Goal: Task Accomplishment & Management: Use online tool/utility

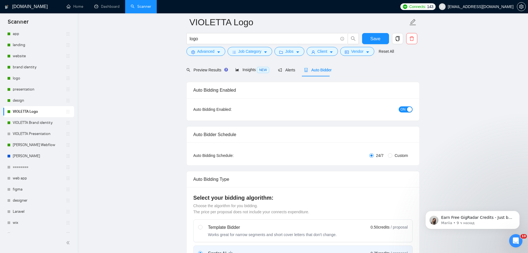
scroll to position [28, 0]
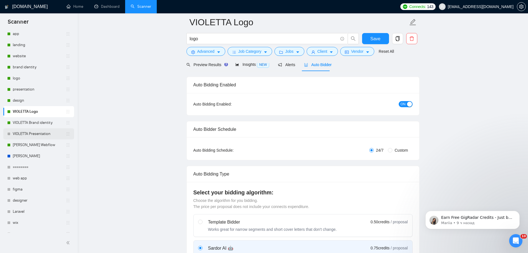
click at [41, 131] on link "VIOLETTA Presentation" at bounding box center [39, 133] width 53 height 11
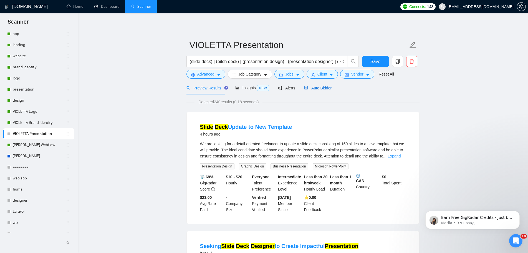
click at [317, 89] on span "Auto Bidder" at bounding box center [317, 88] width 27 height 4
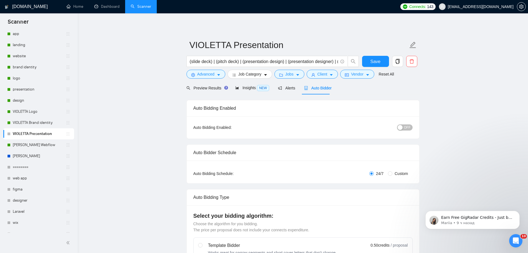
radio input "false"
radio input "true"
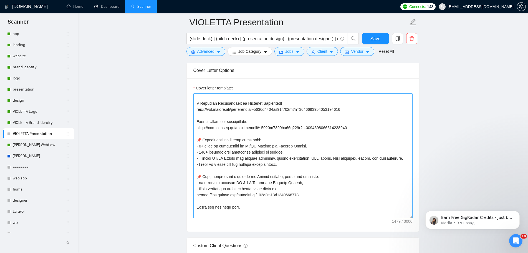
scroll to position [52, 0]
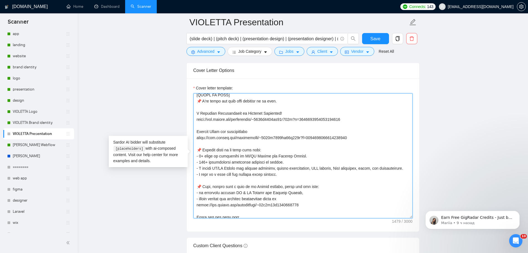
drag, startPoint x: 351, startPoint y: 120, endPoint x: 195, endPoint y: 119, distance: 156.0
click at [195, 119] on textarea "Cover letter template:" at bounding box center [302, 155] width 219 height 125
paste textarea "c7d71e5237078126?s=1356688563123785728&p=1959979462861332480"
drag, startPoint x: 279, startPoint y: 114, endPoint x: 197, endPoint y: 114, distance: 81.9
click at [197, 114] on textarea "Cover letter template:" at bounding box center [302, 155] width 219 height 125
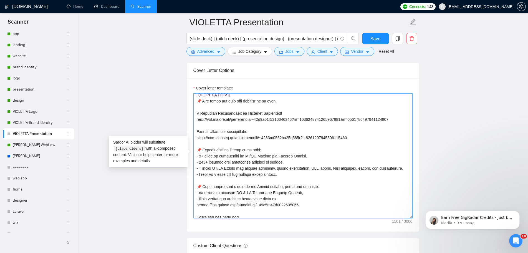
paste textarea "Presentation Design for Healthcare Marketplace Platform"
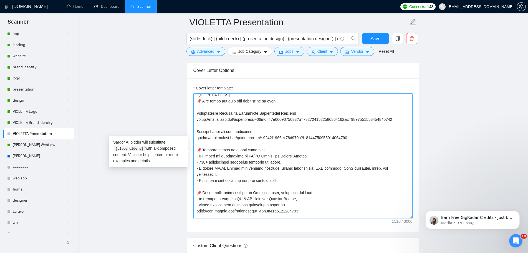
drag, startPoint x: 329, startPoint y: 137, endPoint x: 192, endPoint y: 139, distance: 136.6
click at [192, 139] on div "Cover letter template:" at bounding box center [303, 154] width 233 height 153
paste textarea "c7d71e5237078126?s=1356688563123785728&p=1959956069852160000"
drag, startPoint x: 243, startPoint y: 132, endPoint x: 194, endPoint y: 132, distance: 48.6
click at [196, 132] on textarea "Cover letter template:" at bounding box center [302, 155] width 219 height 125
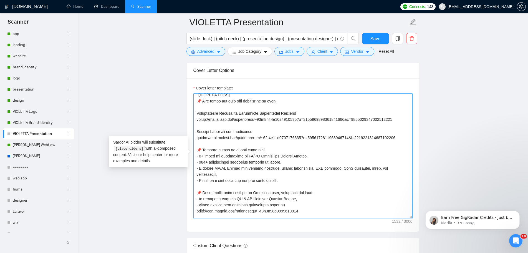
paste textarea "Professional Presentation Design for Educational Medical Platform"
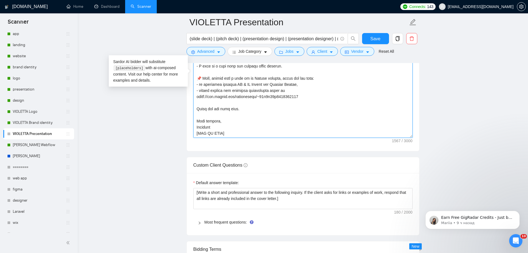
scroll to position [805, 0]
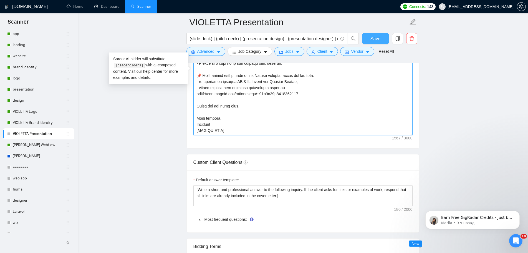
type textarea "👋 [Lorem i dolorsit ametcons adipi eli seddoe't inci, (ut lab et dolorema). Ali…"
click at [373, 36] on span "Save" at bounding box center [376, 38] width 10 height 7
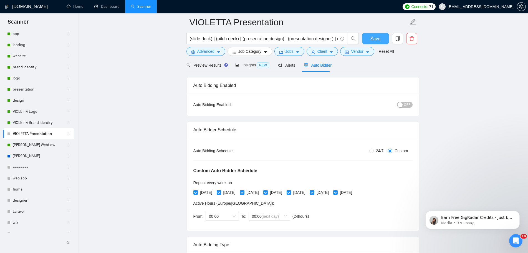
scroll to position [0, 0]
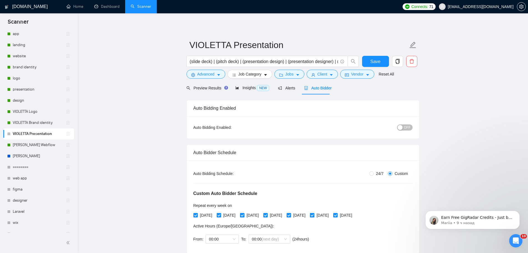
click at [408, 130] on span "OFF" at bounding box center [407, 127] width 7 height 6
click at [377, 61] on span "Save" at bounding box center [376, 61] width 10 height 7
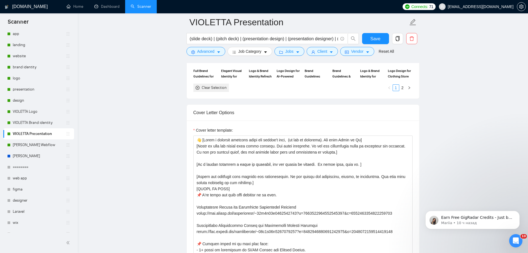
scroll to position [722, 0]
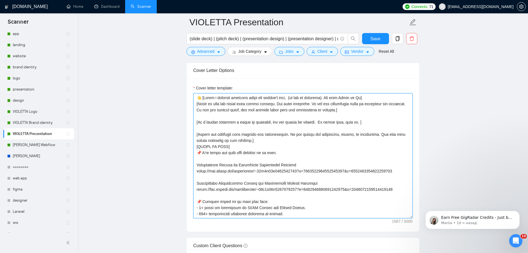
click at [294, 157] on textarea "Cover letter template:" at bounding box center [302, 155] width 219 height 125
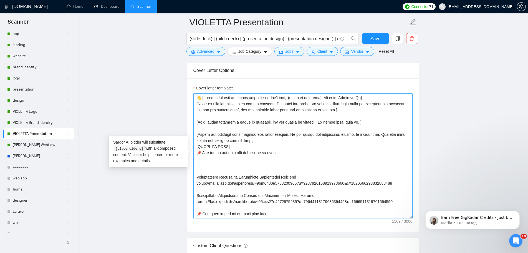
paste textarea "[URL][DOMAIN_NAME]"
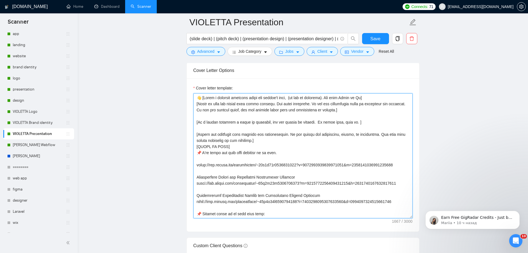
click at [344, 158] on textarea "Cover letter template:" at bounding box center [302, 155] width 219 height 125
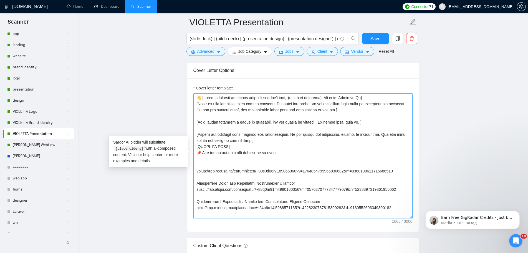
paste textarea "Professional Presentation Design for Government Officials"
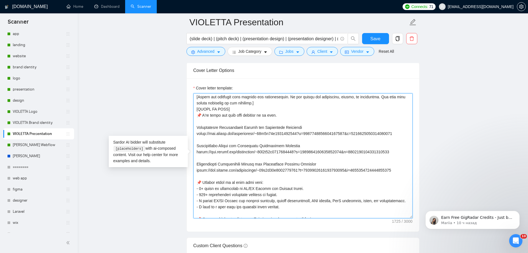
scroll to position [28, 0]
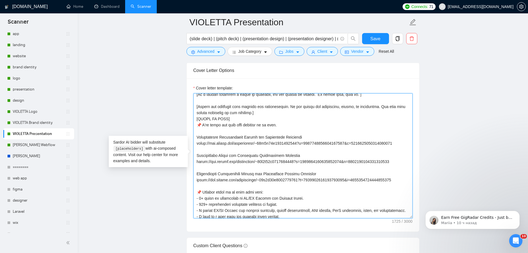
drag, startPoint x: 397, startPoint y: 180, endPoint x: 190, endPoint y: 174, distance: 206.6
click at [190, 174] on div "Cover letter template:" at bounding box center [303, 154] width 233 height 153
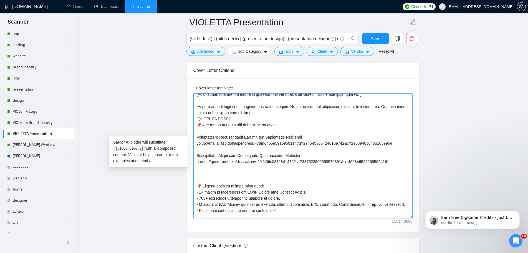
paste textarea "[URL][DOMAIN_NAME]"
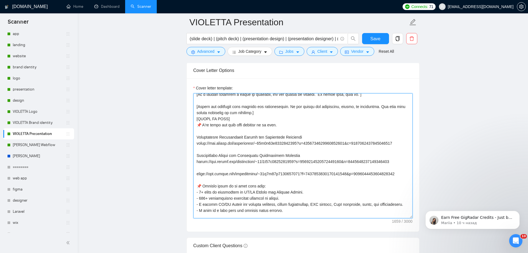
click at [220, 172] on textarea "Cover letter template:" at bounding box center [302, 155] width 219 height 125
click at [216, 168] on textarea "Cover letter template:" at bounding box center [302, 155] width 219 height 125
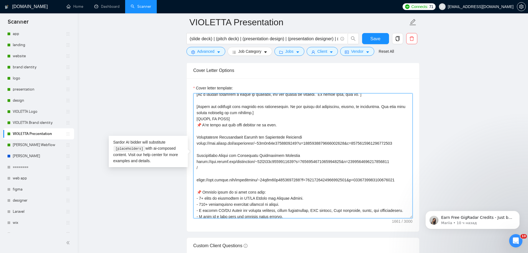
paste textarea "Engaging Presentation Design for Football Mobile Application"
drag, startPoint x: 396, startPoint y: 162, endPoint x: 195, endPoint y: 161, distance: 201.0
click at [195, 161] on textarea "Cover letter template:" at bounding box center [302, 155] width 219 height 125
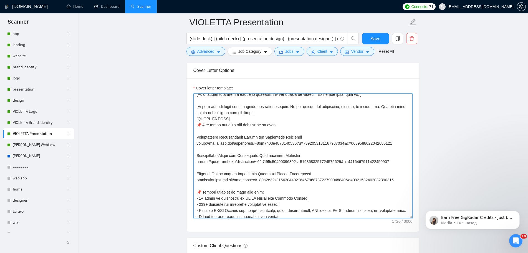
click at [399, 181] on textarea "Cover letter template:" at bounding box center [302, 155] width 219 height 125
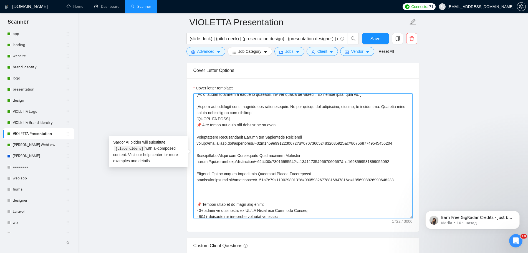
paste textarea "[URL][DOMAIN_NAME]"
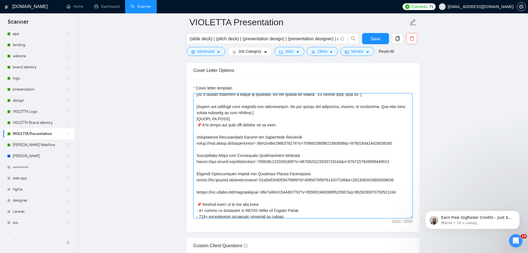
click at [202, 188] on textarea "Cover letter template:" at bounding box center [302, 155] width 219 height 125
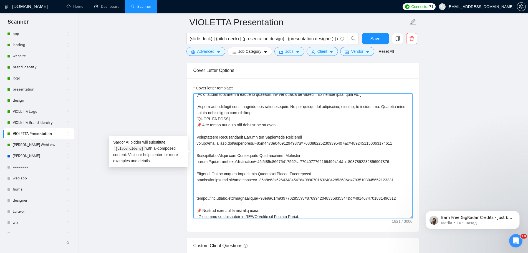
paste textarea "Presentation Design for Legal Firearm Compliance Software"
drag, startPoint x: 403, startPoint y: 197, endPoint x: 185, endPoint y: 192, distance: 218.2
click at [185, 192] on main "VIOLETTA Presentation (slide deck) | (pitch deck) | (presentation design) | (pr…" at bounding box center [303, 106] width 433 height 1613
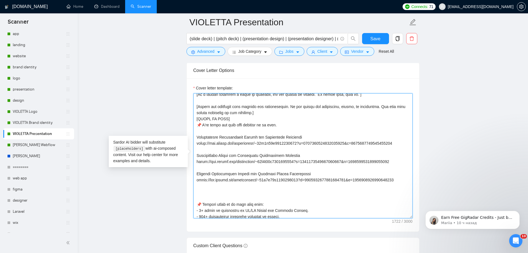
click at [398, 179] on textarea "Cover letter template:" at bounding box center [302, 155] width 219 height 125
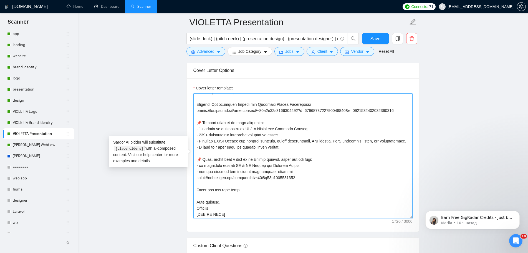
scroll to position [98, 0]
type textarea "👋 [Lorem i dolorsit ametcons adipi eli seddoe't inci, (ut lab et dolorema). Ali…"
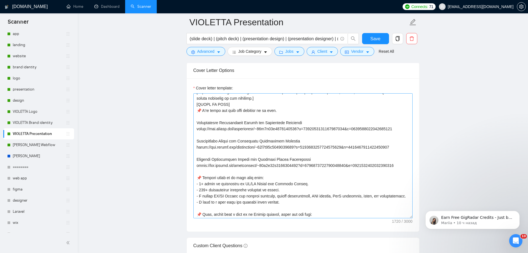
scroll to position [0, 0]
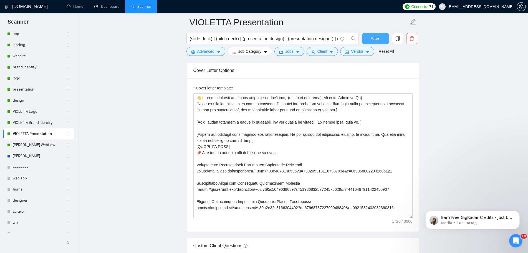
click at [377, 40] on span "Save" at bounding box center [376, 38] width 10 height 7
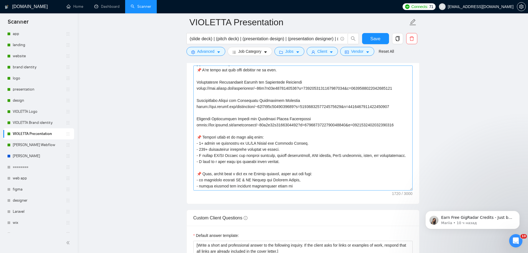
scroll to position [56, 0]
click at [408, 124] on textarea "Cover letter template:" at bounding box center [302, 128] width 219 height 125
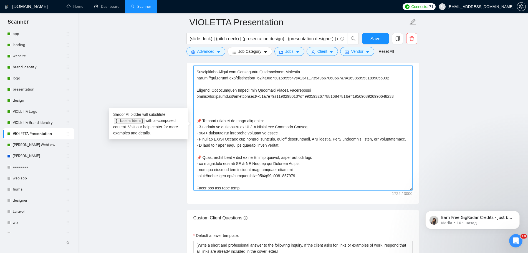
scroll to position [54, 0]
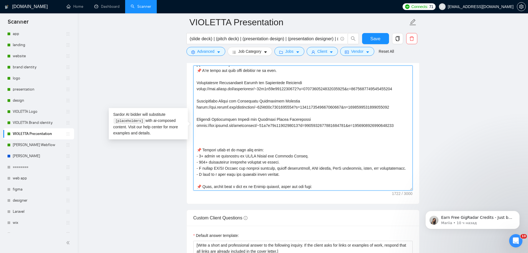
paste textarea "Presentation Design for Legal Firearm Compliance Software"
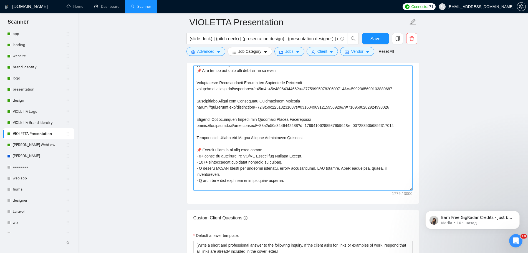
click at [321, 136] on textarea "Cover letter template:" at bounding box center [302, 128] width 219 height 125
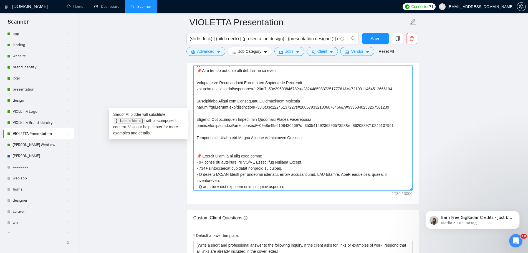
paste textarea "[URL][DOMAIN_NAME]"
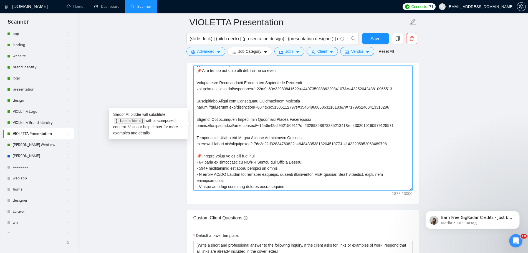
drag, startPoint x: 304, startPoint y: 138, endPoint x: 196, endPoint y: 136, distance: 107.7
click at [195, 136] on textarea "Cover letter template:" at bounding box center [302, 128] width 219 height 125
paste textarea "ofessional Presentation Design for Educational Medical Platform"
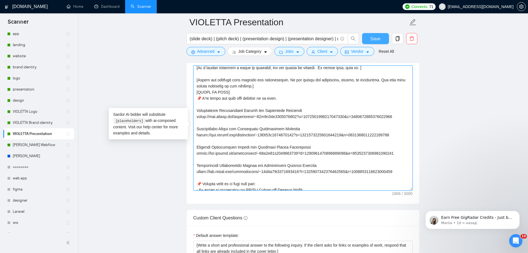
type textarea "👋 [Lorem i dolorsit ametcons adipi eli seddoe't inci, (ut lab et dolorema). Ali…"
click at [377, 39] on span "Save" at bounding box center [376, 38] width 10 height 7
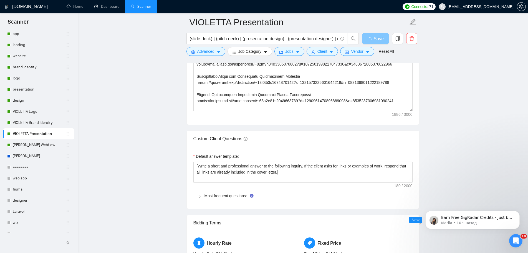
scroll to position [861, 0]
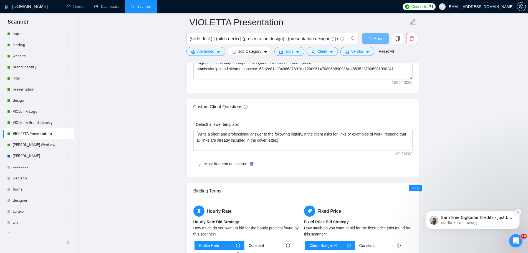
click at [518, 214] on icon "Dismiss notification" at bounding box center [518, 212] width 3 height 3
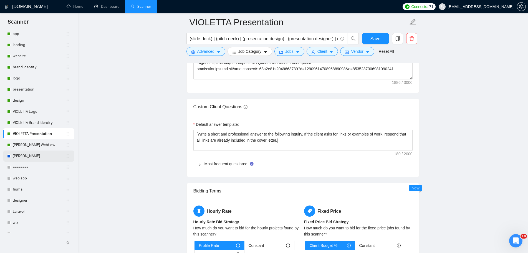
click at [43, 155] on link "[PERSON_NAME]" at bounding box center [39, 155] width 53 height 11
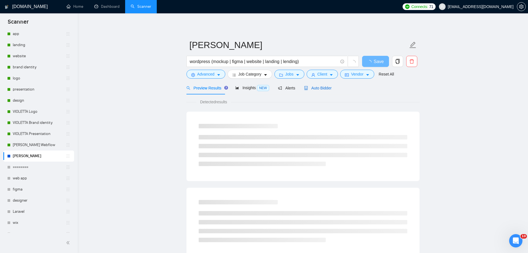
click at [321, 88] on span "Auto Bidder" at bounding box center [317, 88] width 27 height 4
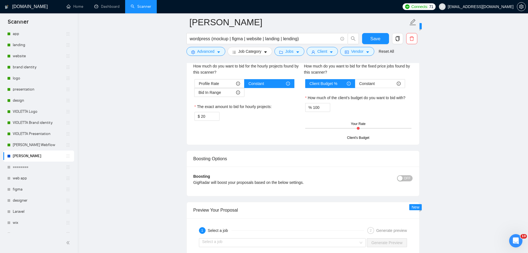
scroll to position [1027, 0]
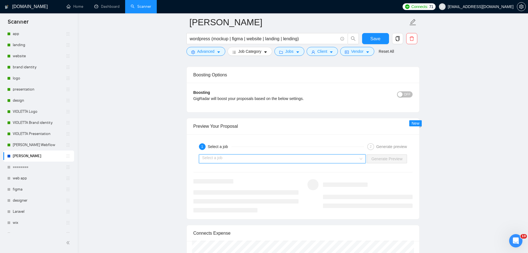
click at [341, 158] on input "search" at bounding box center [280, 159] width 157 height 8
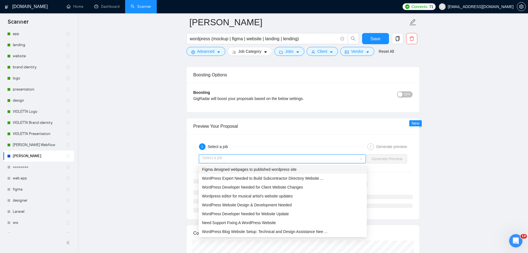
click at [303, 169] on div "Figma designed webpages to published wordpress site" at bounding box center [283, 169] width 162 height 6
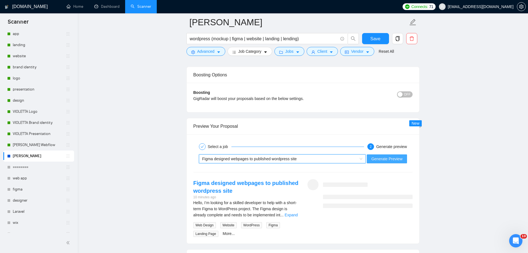
click at [393, 158] on span "Generate Preview" at bounding box center [386, 159] width 31 height 6
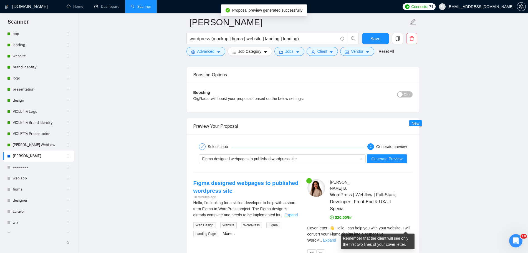
click at [336, 238] on link "Expand" at bounding box center [329, 240] width 13 height 4
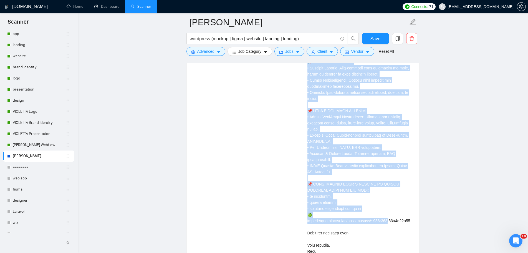
scroll to position [1360, 0]
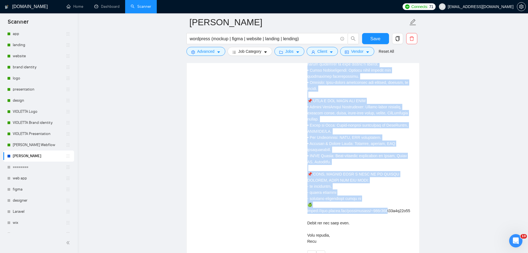
drag, startPoint x: 308, startPoint y: 175, endPoint x: 409, endPoint y: 228, distance: 113.1
click at [409, 232] on div "Cover letter" at bounding box center [360, 70] width 105 height 348
copy div "👋 Lorem I dol sita con adip elit seddoei. T inci utlabor etdo Magna aliqua enim…"
